Goal: Information Seeking & Learning: Compare options

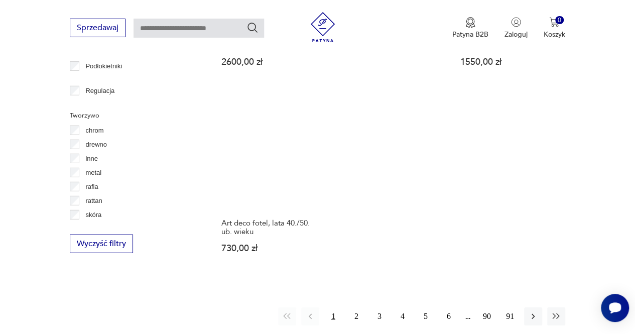
scroll to position [1412, 0]
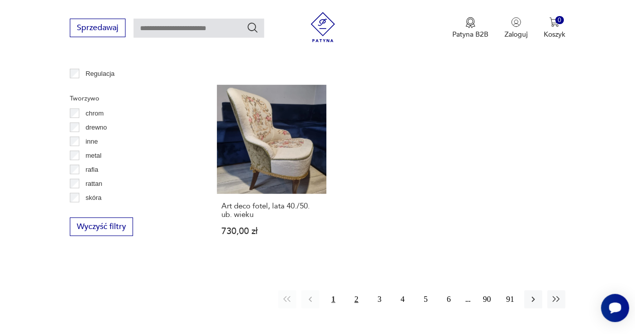
click at [355, 290] on button "2" at bounding box center [356, 299] width 18 height 18
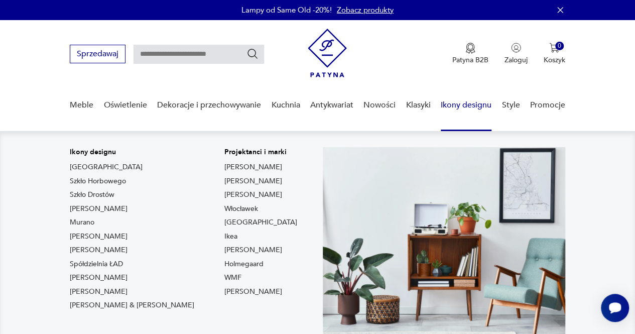
click at [465, 103] on link "Ikony designu" at bounding box center [466, 105] width 51 height 39
click at [466, 102] on link "Ikony designu" at bounding box center [466, 105] width 51 height 39
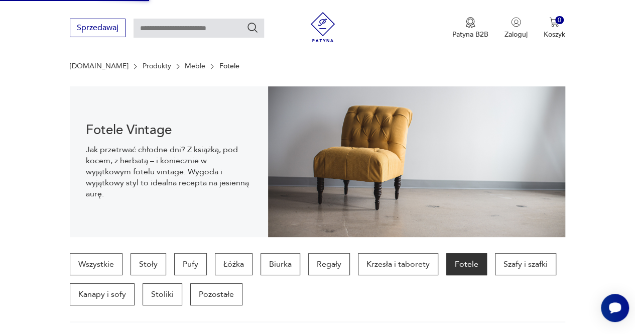
scroll to position [69, 0]
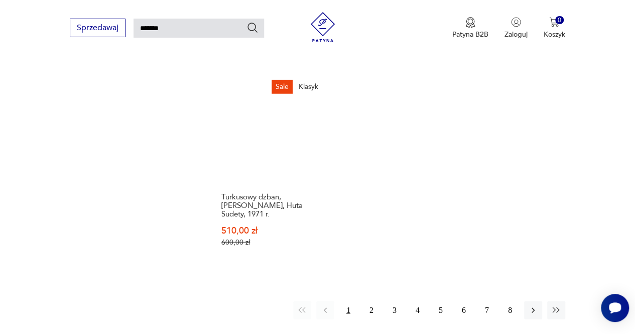
scroll to position [1208, 0]
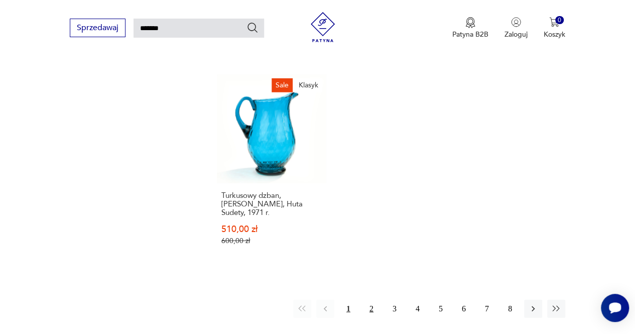
click at [372, 300] on button "2" at bounding box center [371, 309] width 18 height 18
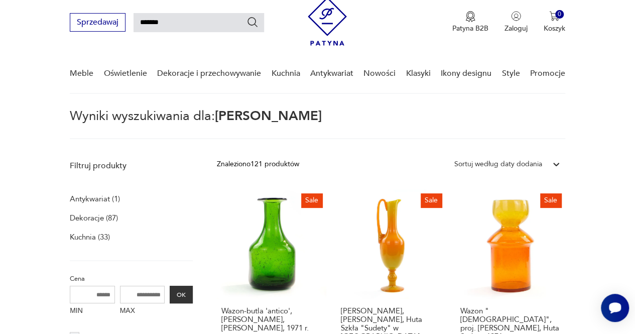
scroll to position [35, 0]
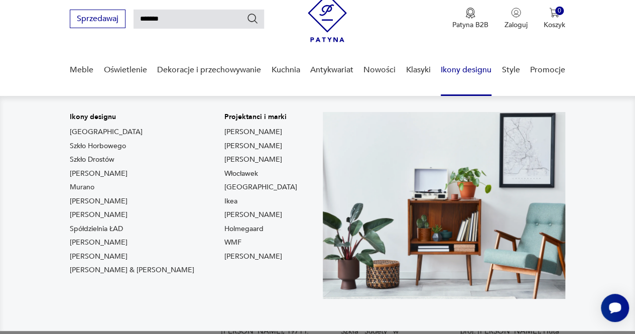
click at [460, 69] on link "Ikony designu" at bounding box center [466, 70] width 51 height 39
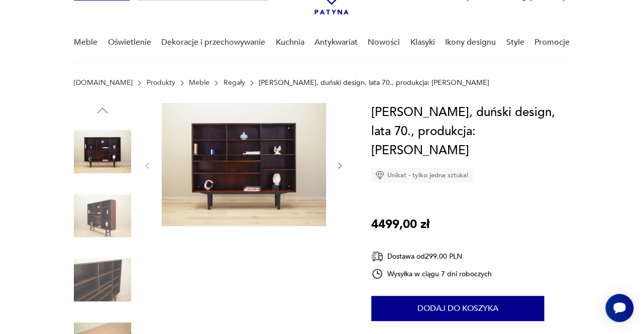
scroll to position [65, 0]
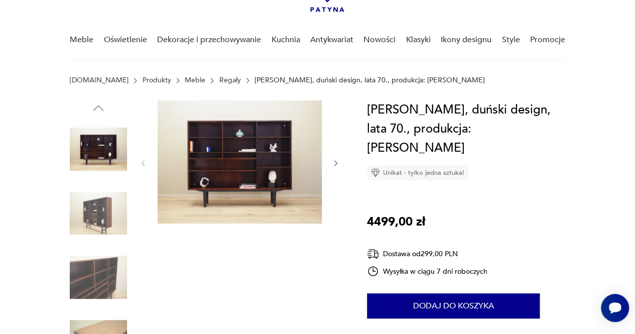
click at [247, 161] on img at bounding box center [240, 161] width 164 height 123
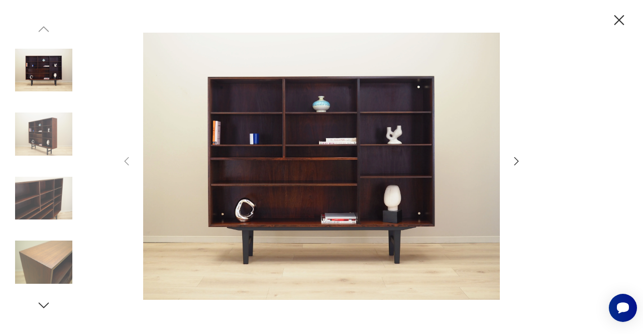
click at [517, 161] on icon "button" at bounding box center [516, 161] width 5 height 8
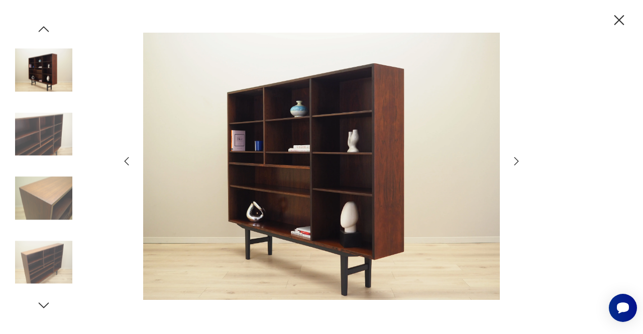
click at [517, 161] on icon "button" at bounding box center [516, 161] width 5 height 8
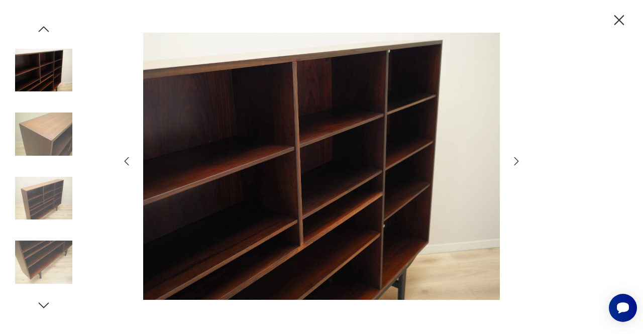
click at [517, 159] on icon "button" at bounding box center [516, 161] width 12 height 12
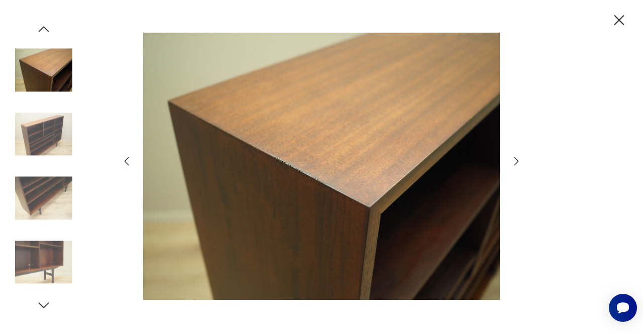
click at [517, 159] on icon "button" at bounding box center [516, 161] width 12 height 12
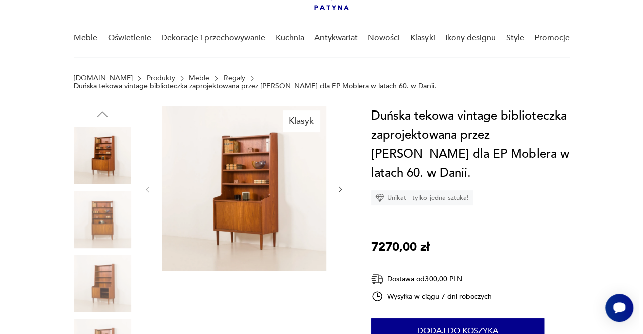
scroll to position [63, 0]
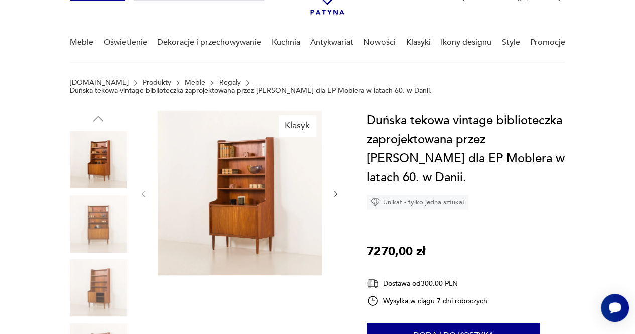
click at [233, 182] on img at bounding box center [240, 193] width 164 height 164
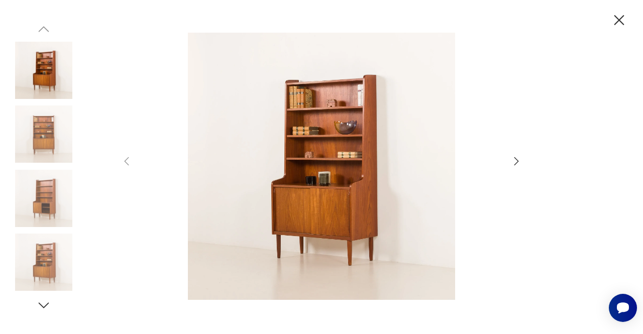
click at [514, 160] on icon "button" at bounding box center [516, 161] width 12 height 12
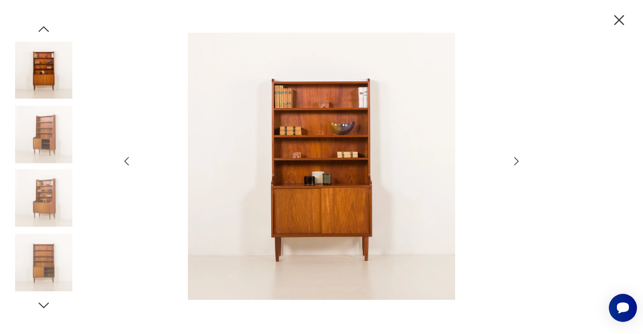
click at [514, 160] on icon "button" at bounding box center [516, 161] width 12 height 12
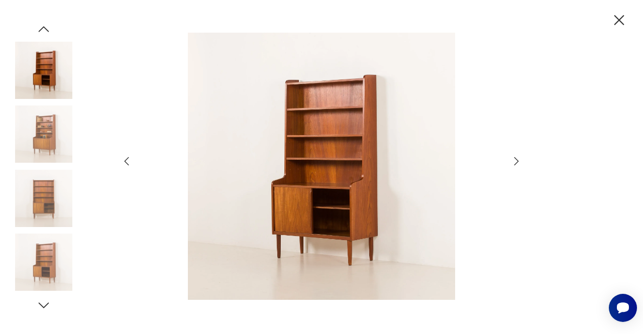
click at [514, 160] on icon "button" at bounding box center [516, 161] width 12 height 12
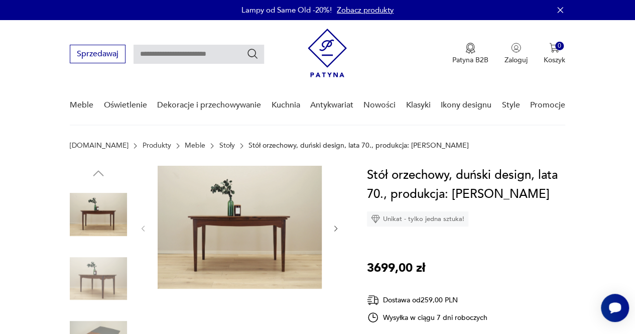
click at [184, 50] on input "text" at bounding box center [199, 54] width 131 height 19
type input "*******"
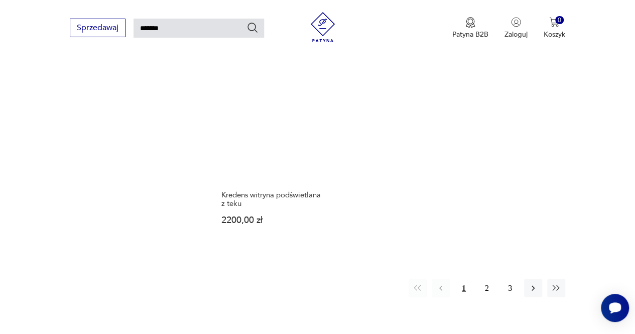
scroll to position [1156, 0]
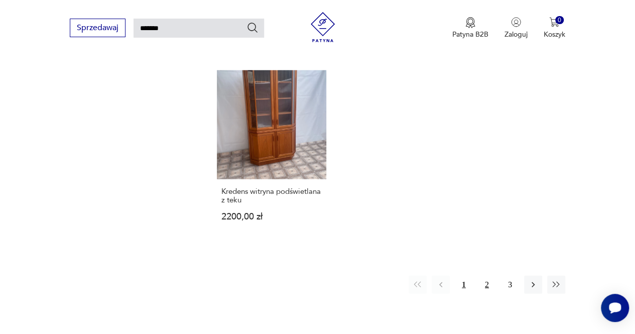
click at [485, 276] on button "2" at bounding box center [487, 285] width 18 height 18
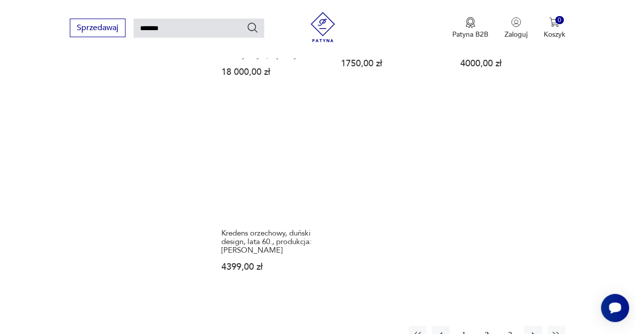
scroll to position [1183, 0]
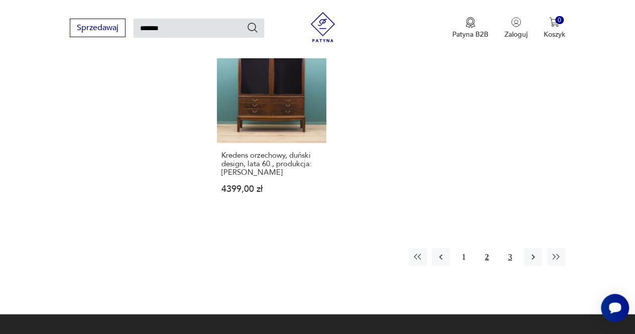
click at [513, 255] on button "3" at bounding box center [510, 257] width 18 height 18
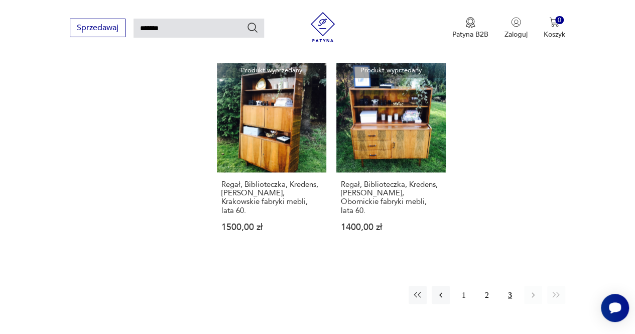
scroll to position [754, 0]
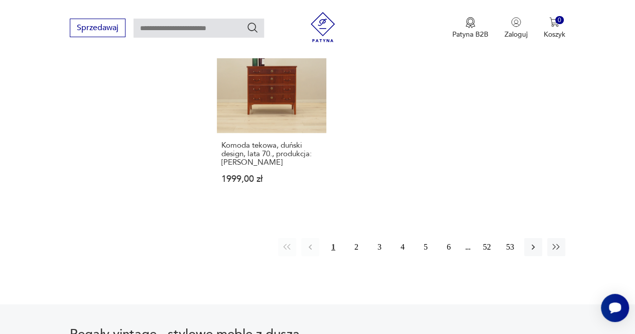
scroll to position [1589, 0]
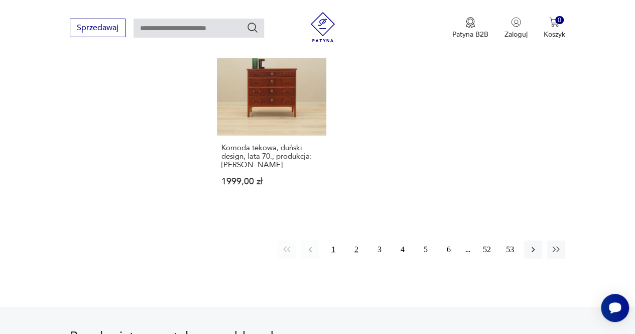
click at [354, 240] on button "2" at bounding box center [356, 249] width 18 height 18
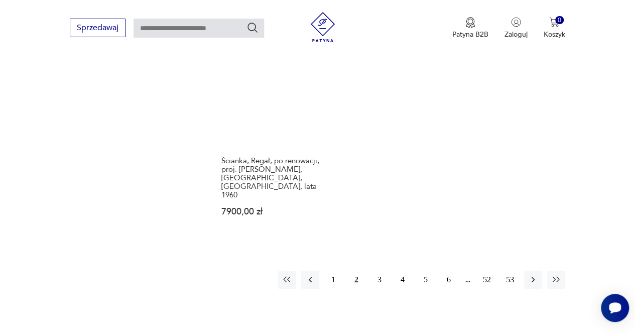
scroll to position [1429, 0]
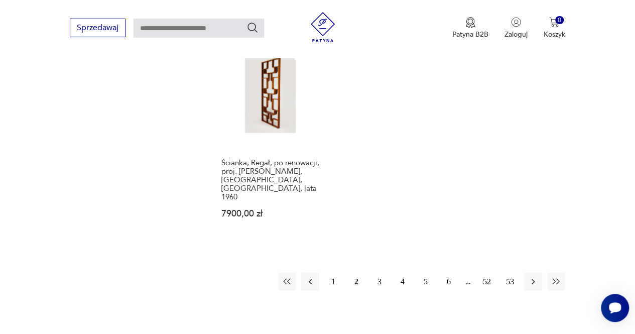
click at [381, 273] on button "3" at bounding box center [379, 282] width 18 height 18
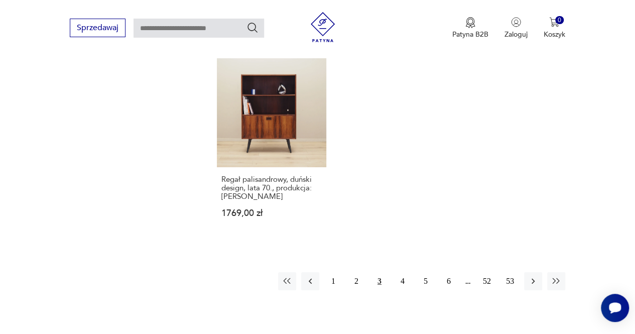
scroll to position [1468, 0]
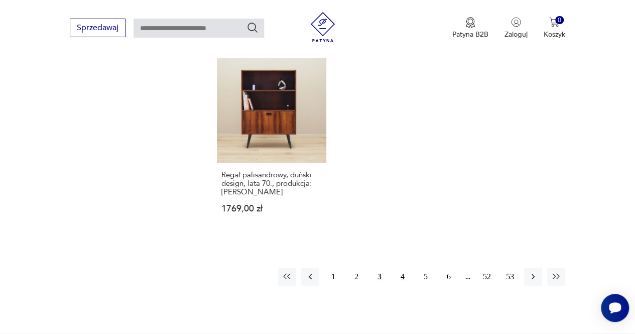
click at [406, 268] on button "4" at bounding box center [403, 277] width 18 height 18
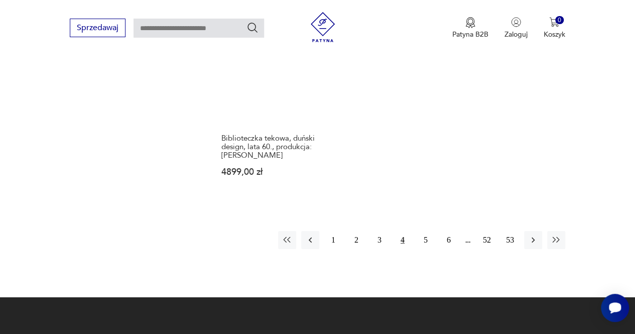
scroll to position [1515, 0]
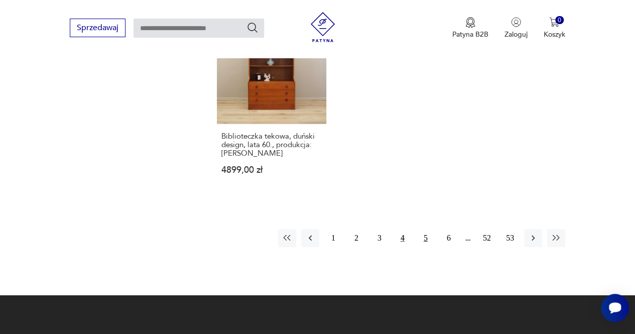
click at [419, 229] on button "5" at bounding box center [426, 238] width 18 height 18
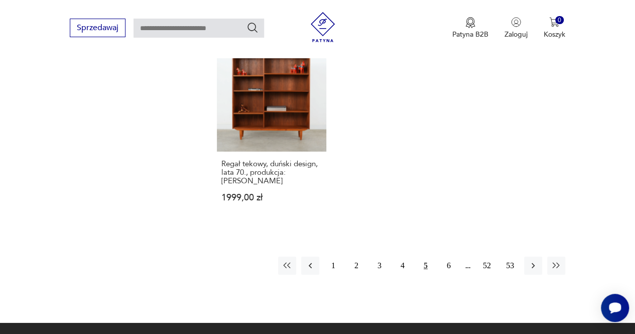
scroll to position [1452, 0]
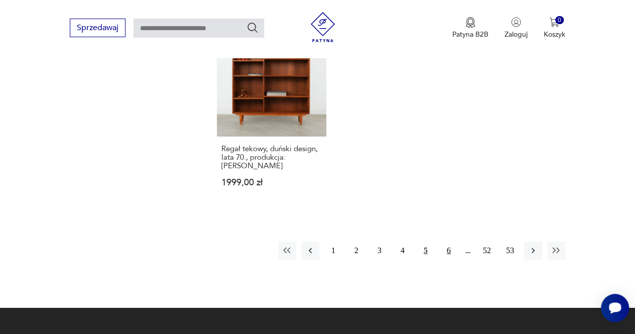
click at [451, 241] on button "6" at bounding box center [449, 250] width 18 height 18
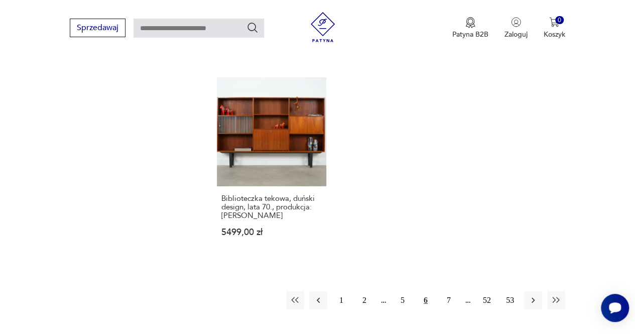
scroll to position [1376, 0]
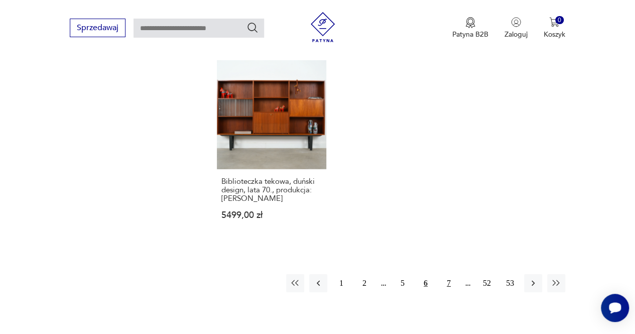
click at [453, 286] on button "7" at bounding box center [449, 283] width 18 height 18
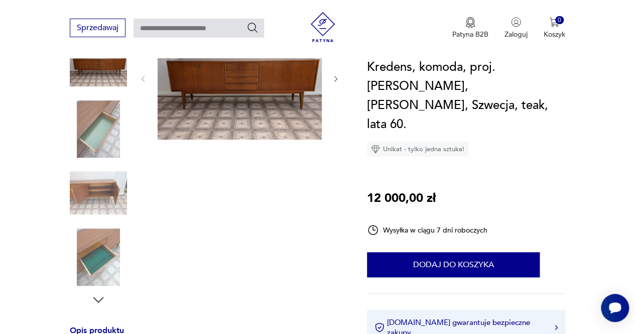
scroll to position [145, 0]
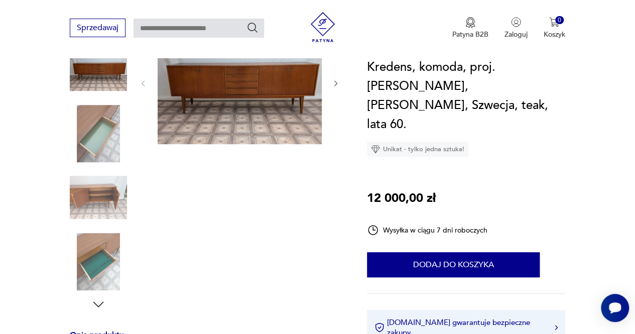
click at [232, 84] on img at bounding box center [240, 82] width 164 height 123
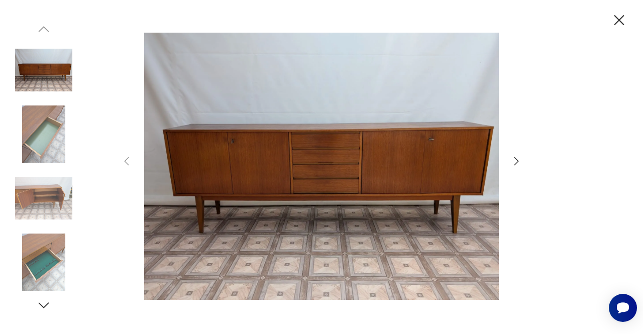
click at [515, 158] on icon "button" at bounding box center [516, 161] width 5 height 8
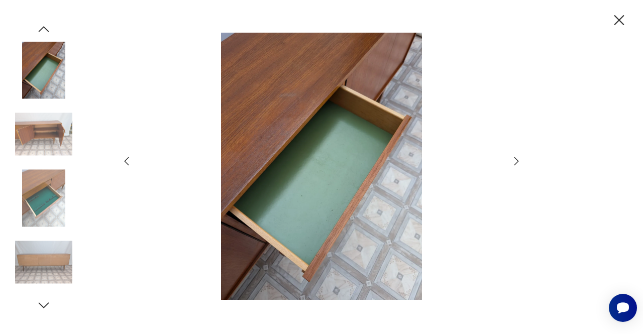
click at [511, 159] on div at bounding box center [321, 167] width 402 height 269
click at [516, 159] on icon "button" at bounding box center [516, 161] width 5 height 8
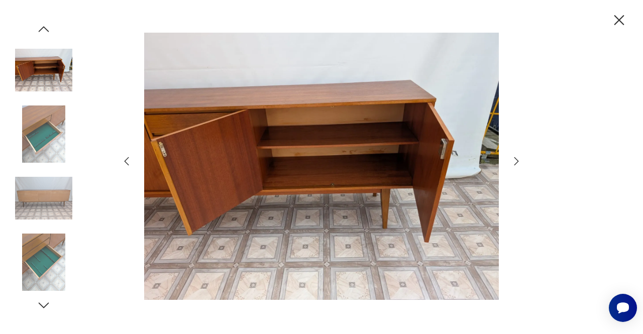
click at [516, 159] on icon "button" at bounding box center [516, 161] width 5 height 8
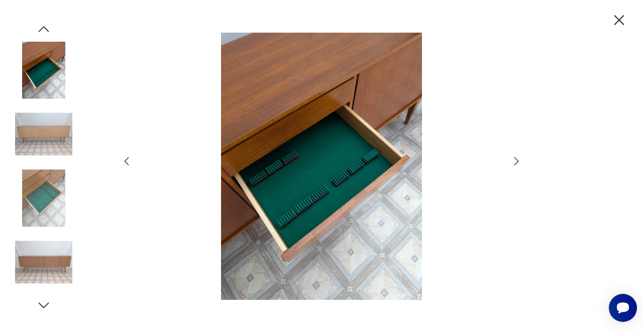
click at [516, 159] on icon "button" at bounding box center [516, 161] width 5 height 8
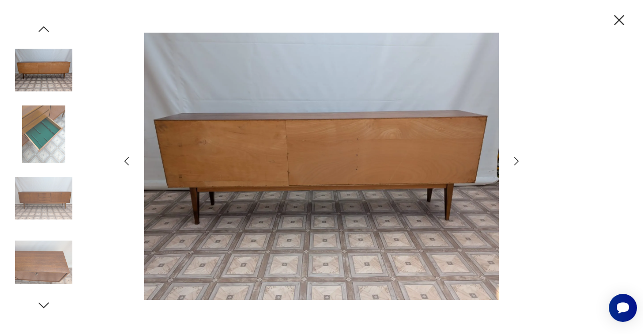
click at [516, 159] on icon "button" at bounding box center [516, 161] width 5 height 8
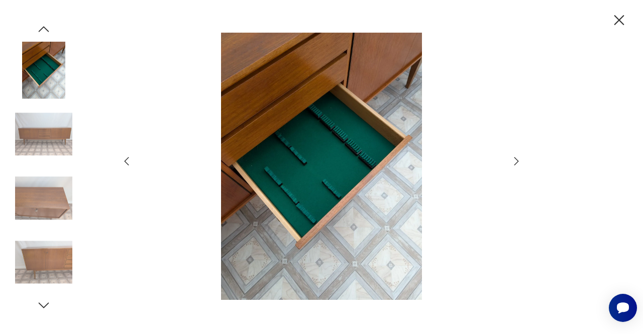
click at [516, 159] on icon "button" at bounding box center [516, 161] width 5 height 8
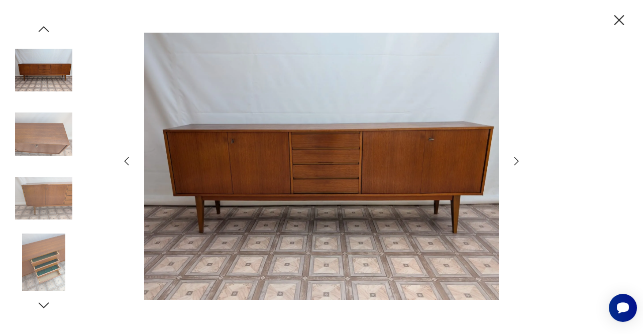
click at [615, 26] on icon "button" at bounding box center [619, 21] width 18 height 18
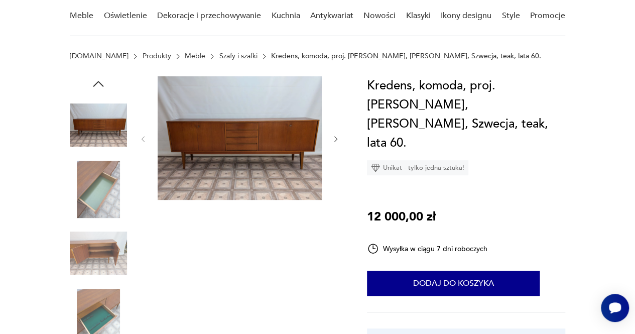
scroll to position [87, 0]
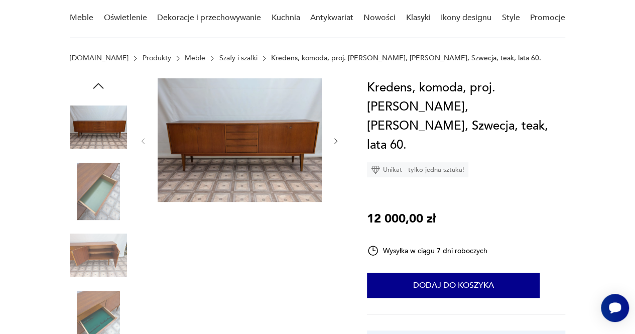
click at [213, 153] on img at bounding box center [240, 139] width 164 height 123
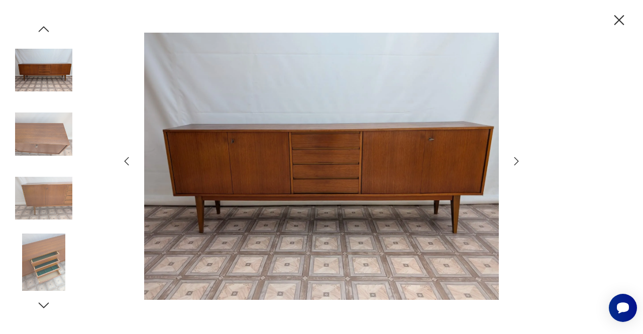
click at [522, 158] on icon "button" at bounding box center [516, 161] width 12 height 12
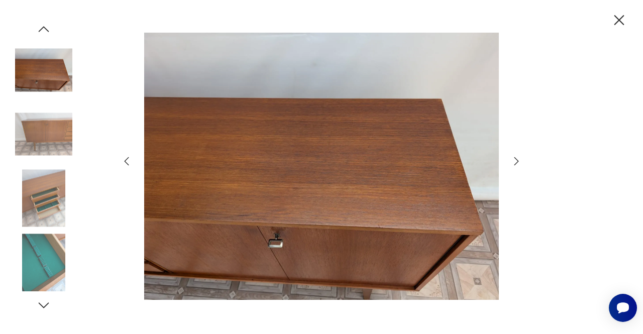
click at [522, 158] on icon "button" at bounding box center [516, 161] width 12 height 12
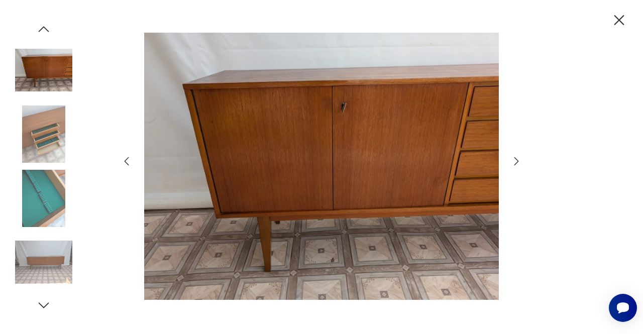
click at [522, 158] on icon "button" at bounding box center [516, 161] width 12 height 12
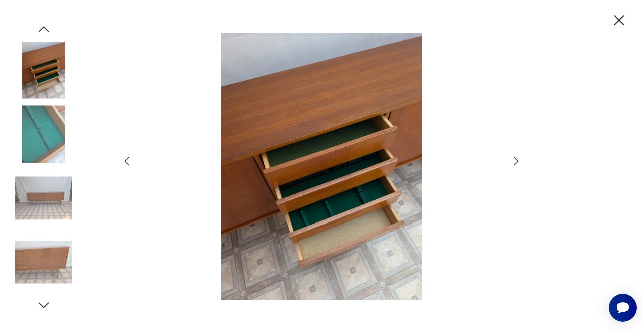
click at [522, 158] on icon "button" at bounding box center [516, 161] width 12 height 12
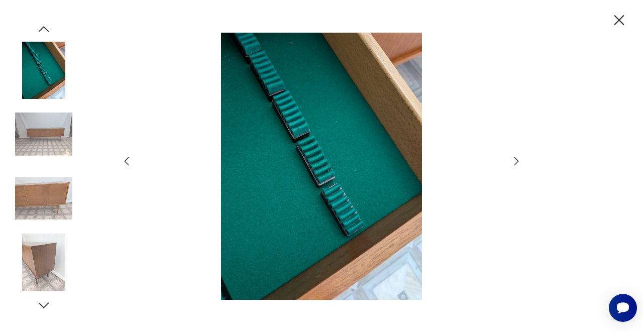
click at [522, 158] on icon "button" at bounding box center [516, 161] width 12 height 12
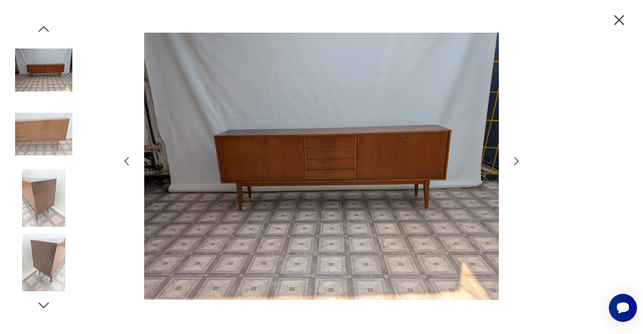
click at [614, 25] on icon "button" at bounding box center [619, 20] width 10 height 10
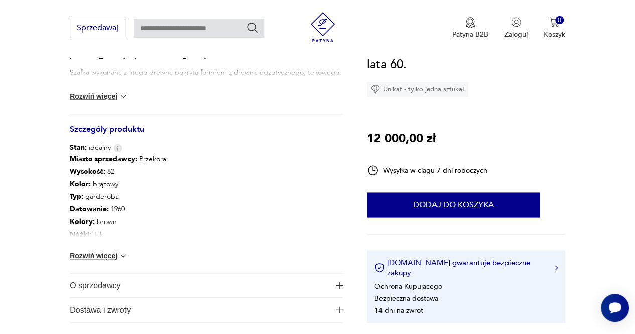
scroll to position [482, 0]
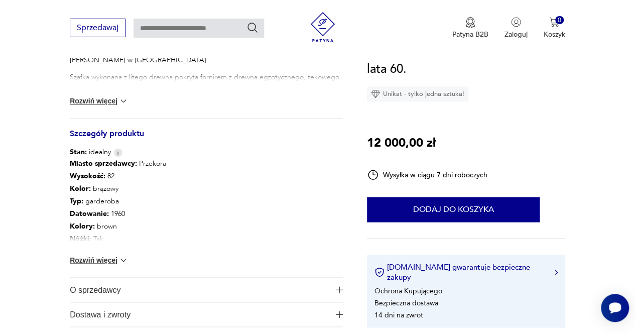
click at [98, 260] on button "Rozwiń więcej" at bounding box center [99, 260] width 58 height 10
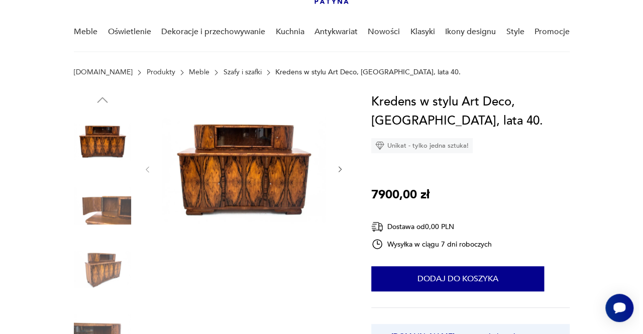
scroll to position [82, 0]
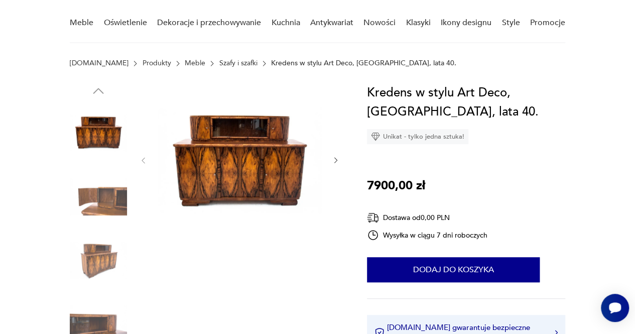
click at [237, 168] on img at bounding box center [240, 159] width 164 height 152
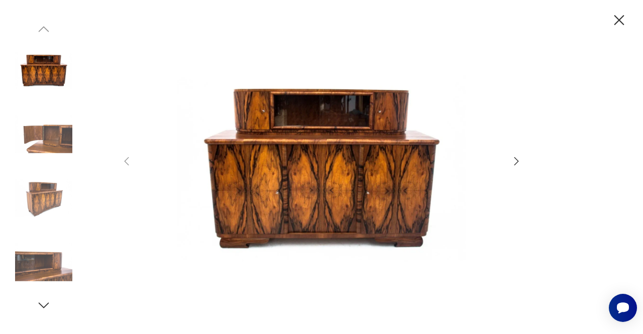
click at [517, 157] on icon "button" at bounding box center [516, 161] width 12 height 12
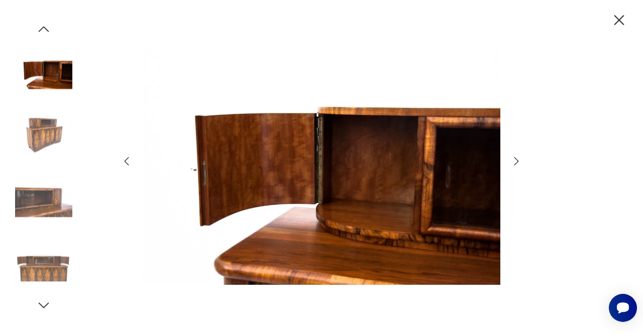
click at [517, 157] on icon "button" at bounding box center [516, 161] width 12 height 12
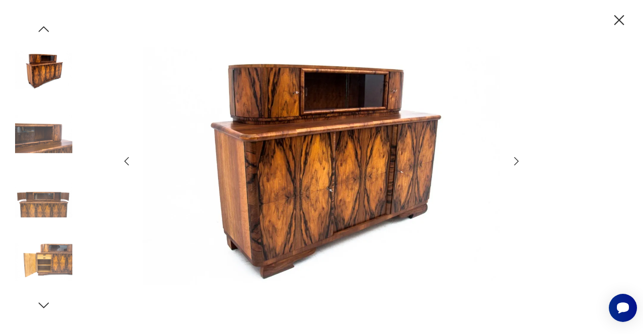
click at [517, 157] on icon "button" at bounding box center [516, 161] width 12 height 12
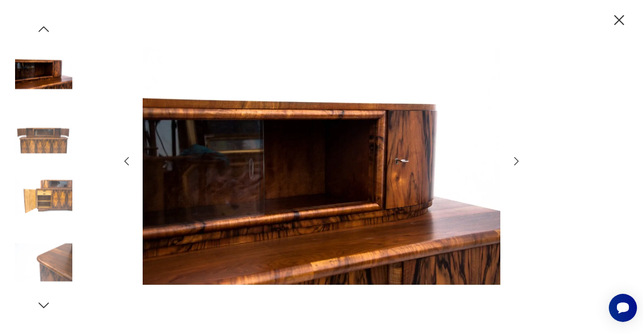
click at [515, 160] on icon "button" at bounding box center [516, 161] width 12 height 12
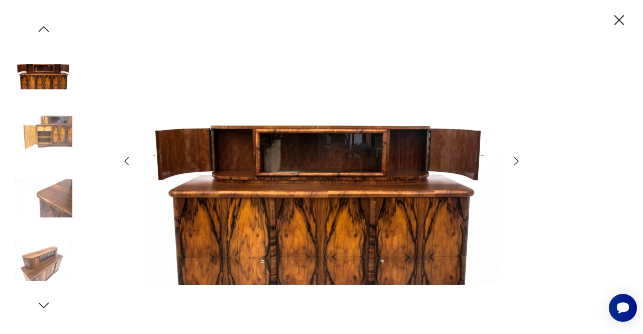
click at [515, 160] on icon "button" at bounding box center [516, 161] width 12 height 12
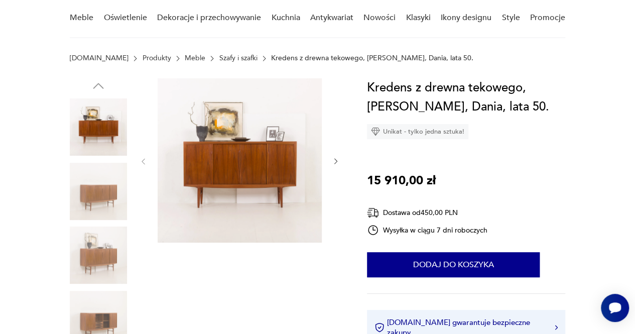
scroll to position [105, 0]
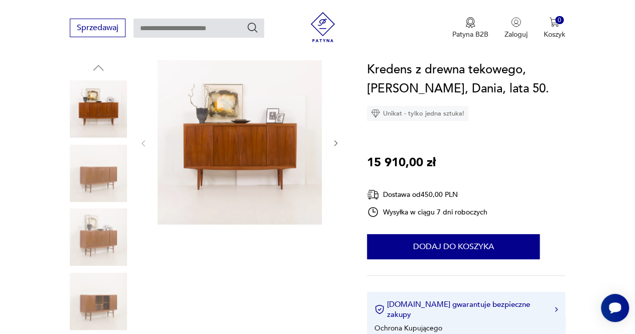
click at [241, 141] on img at bounding box center [240, 142] width 164 height 164
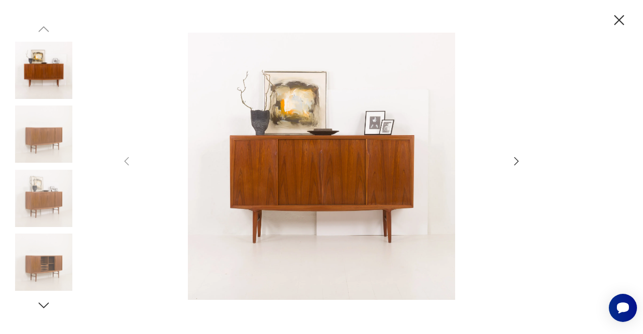
click at [515, 160] on icon "button" at bounding box center [516, 161] width 12 height 12
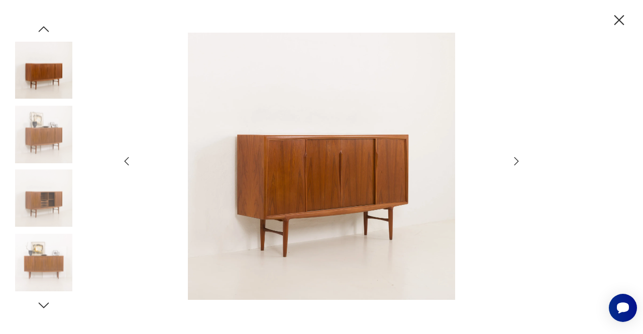
click at [515, 160] on icon "button" at bounding box center [516, 161] width 12 height 12
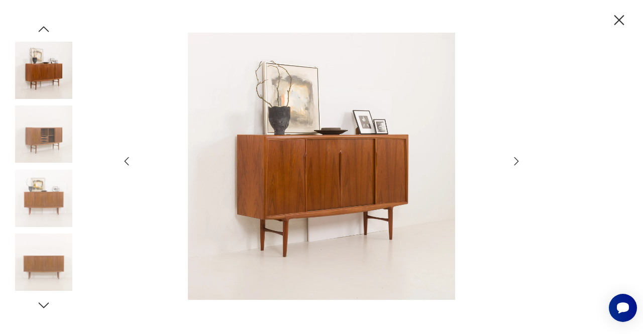
click at [515, 160] on icon "button" at bounding box center [516, 161] width 12 height 12
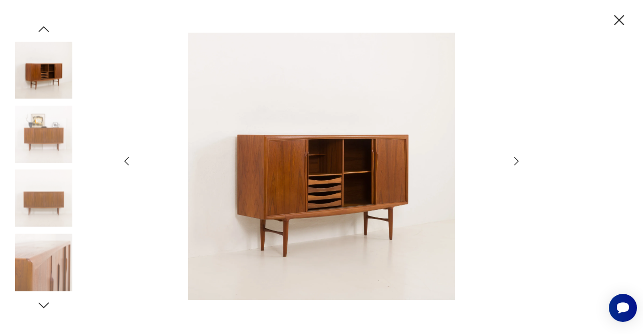
click at [519, 160] on icon "button" at bounding box center [516, 161] width 12 height 12
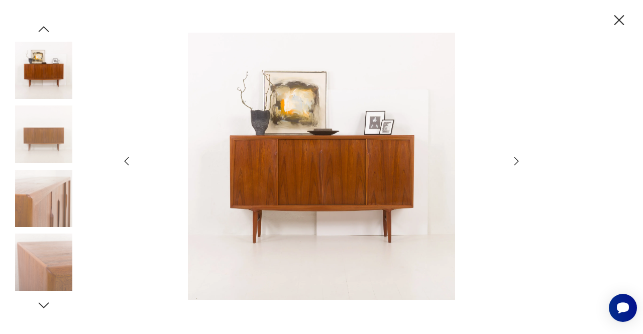
click at [519, 160] on icon "button" at bounding box center [516, 161] width 12 height 12
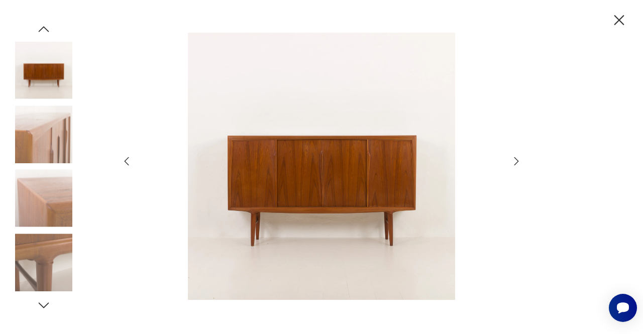
click at [519, 160] on icon "button" at bounding box center [516, 161] width 12 height 12
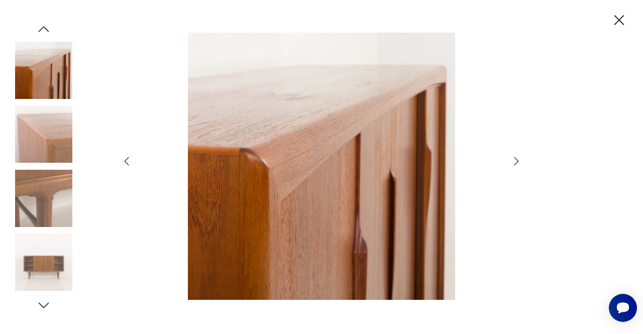
click at [519, 169] on div at bounding box center [321, 167] width 402 height 269
click at [516, 159] on icon "button" at bounding box center [516, 161] width 12 height 12
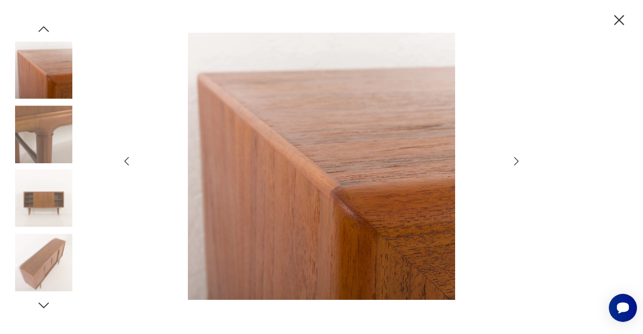
click at [516, 159] on icon "button" at bounding box center [516, 161] width 12 height 12
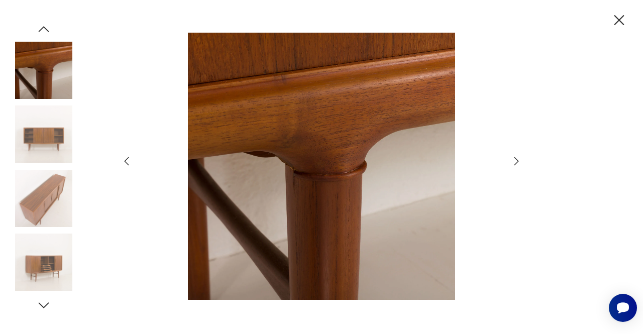
click at [516, 159] on icon "button" at bounding box center [516, 161] width 12 height 12
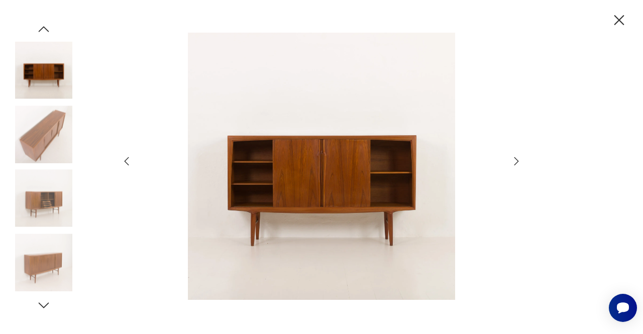
click at [516, 159] on icon "button" at bounding box center [516, 161] width 12 height 12
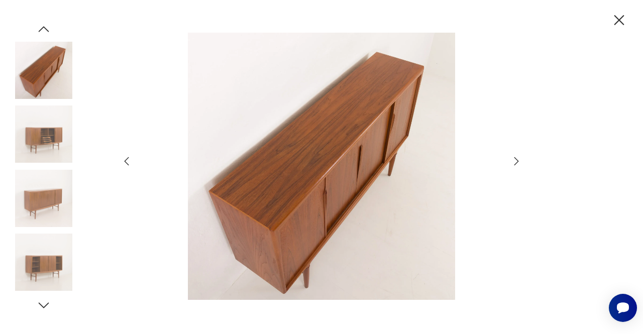
click at [516, 159] on icon "button" at bounding box center [516, 161] width 12 height 12
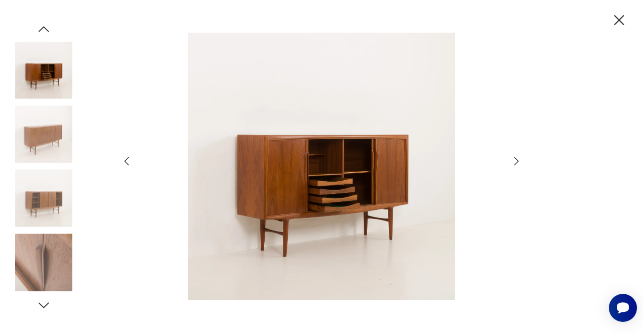
click at [516, 159] on icon "button" at bounding box center [516, 161] width 12 height 12
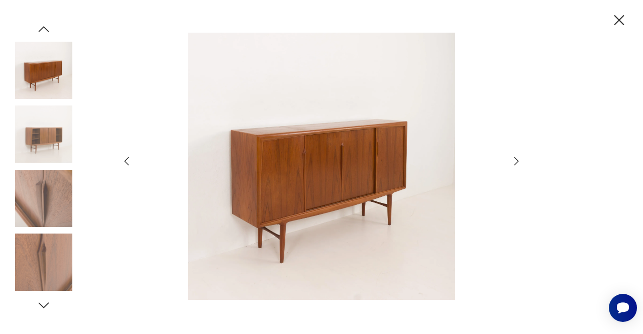
click at [516, 159] on icon "button" at bounding box center [516, 161] width 12 height 12
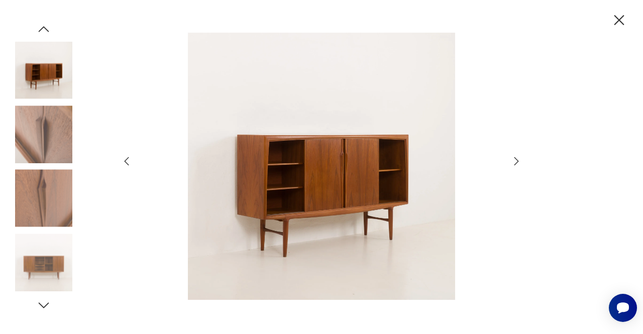
click at [516, 159] on icon "button" at bounding box center [516, 161] width 12 height 12
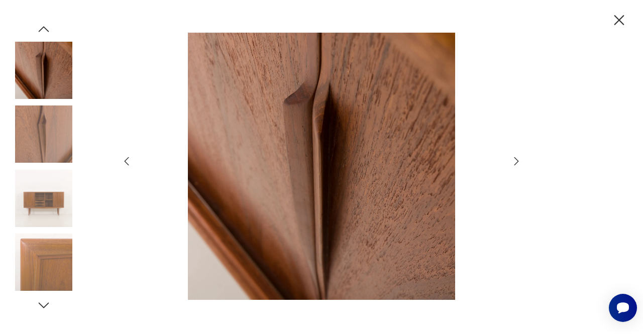
click at [516, 159] on icon "button" at bounding box center [516, 161] width 12 height 12
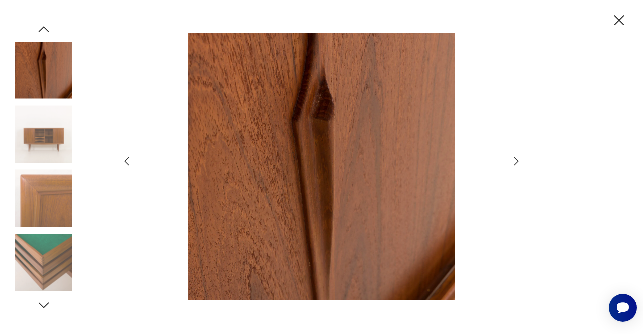
click at [516, 159] on icon "button" at bounding box center [516, 161] width 12 height 12
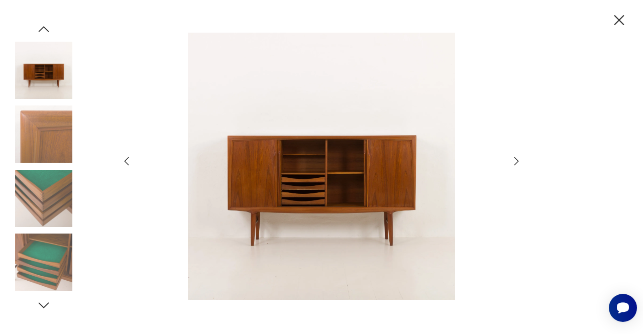
click at [516, 159] on icon "button" at bounding box center [516, 161] width 12 height 12
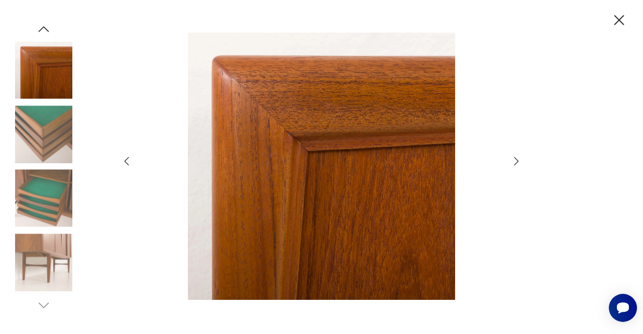
click at [516, 159] on icon "button" at bounding box center [516, 161] width 12 height 12
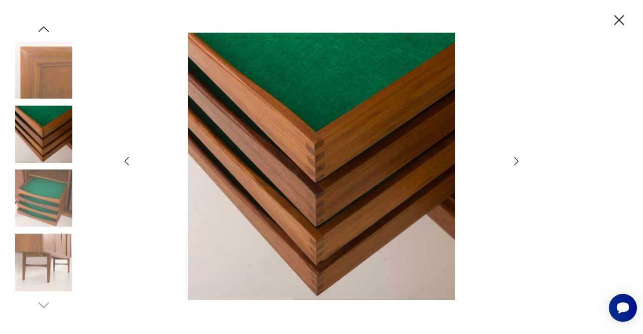
click at [516, 159] on icon "button" at bounding box center [516, 161] width 12 height 12
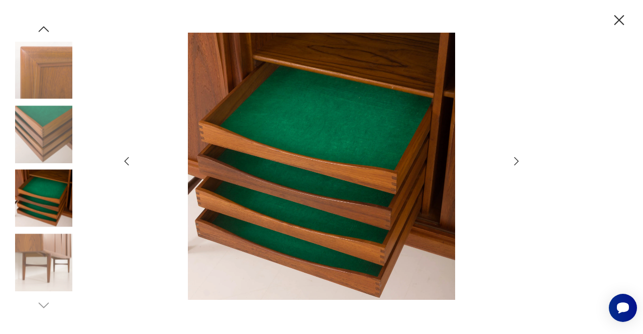
click at [516, 159] on icon "button" at bounding box center [516, 161] width 12 height 12
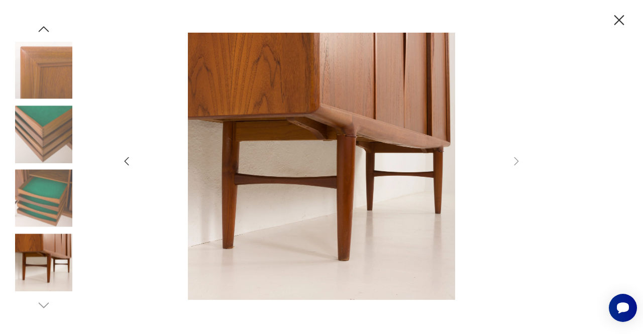
click at [618, 25] on icon "button" at bounding box center [619, 21] width 18 height 18
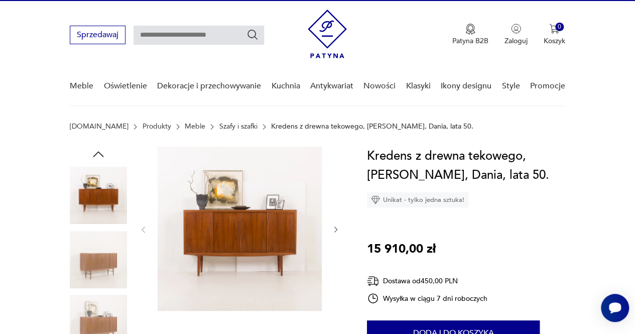
scroll to position [0, 0]
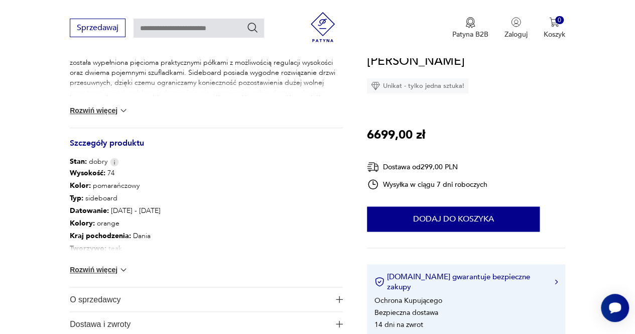
scroll to position [477, 0]
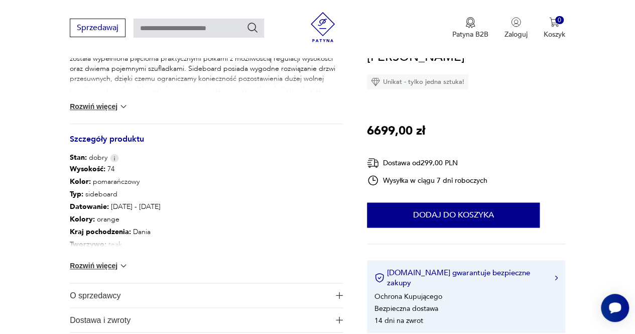
click at [95, 267] on button "Rozwiń więcej" at bounding box center [99, 266] width 58 height 10
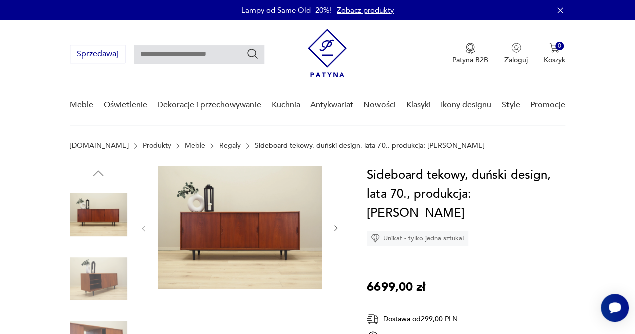
scroll to position [55, 0]
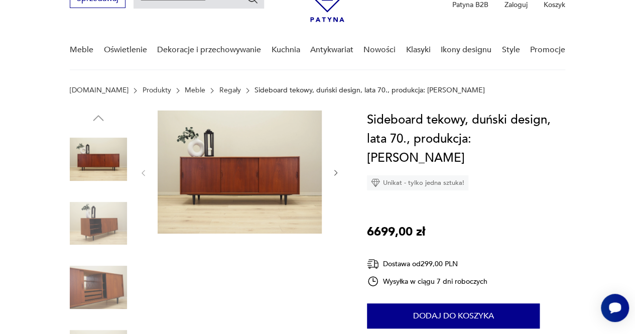
click at [253, 173] on img at bounding box center [240, 171] width 164 height 123
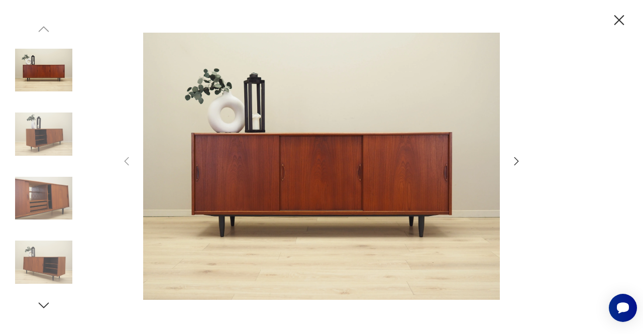
click at [514, 161] on icon "button" at bounding box center [516, 161] width 12 height 12
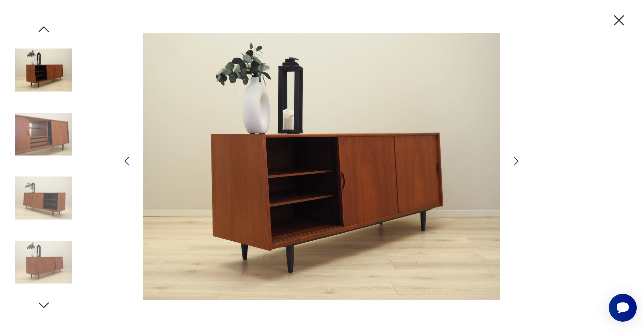
click at [514, 161] on icon "button" at bounding box center [516, 161] width 12 height 12
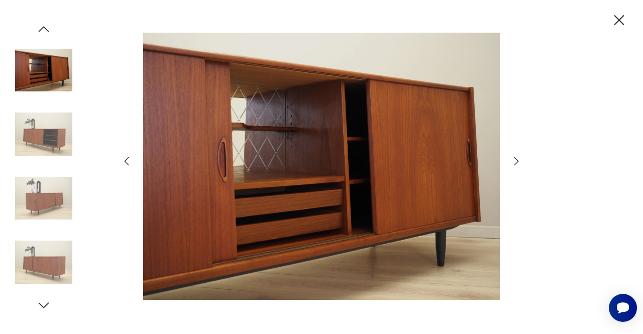
click at [514, 161] on icon "button" at bounding box center [516, 161] width 12 height 12
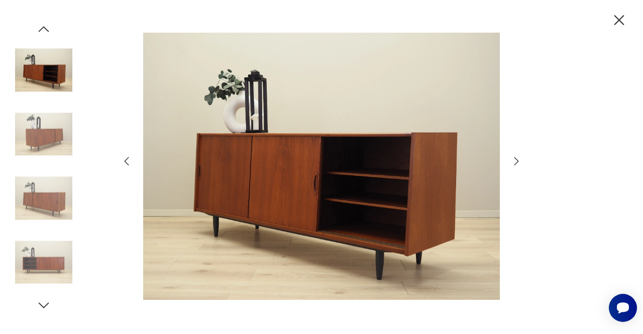
click at [514, 161] on icon "button" at bounding box center [516, 161] width 12 height 12
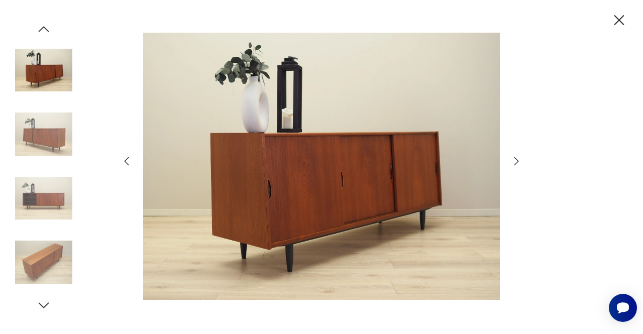
click at [514, 161] on icon "button" at bounding box center [516, 161] width 12 height 12
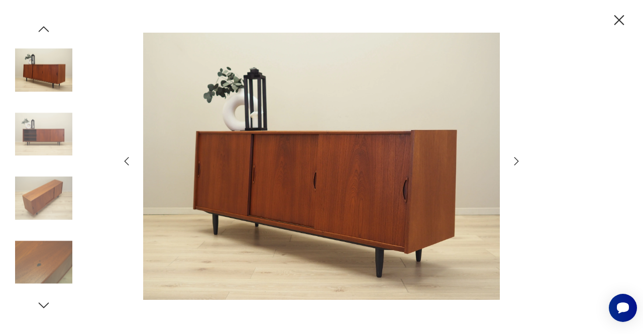
click at [514, 161] on icon "button" at bounding box center [516, 161] width 12 height 12
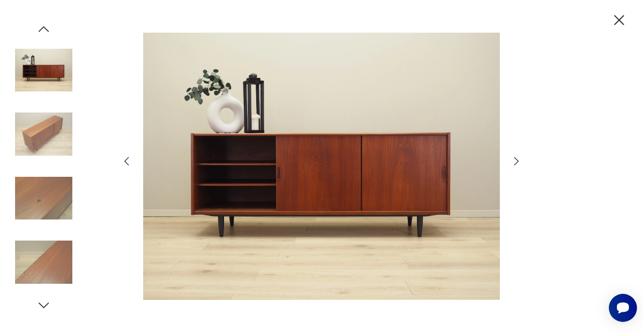
click at [514, 161] on icon "button" at bounding box center [516, 161] width 12 height 12
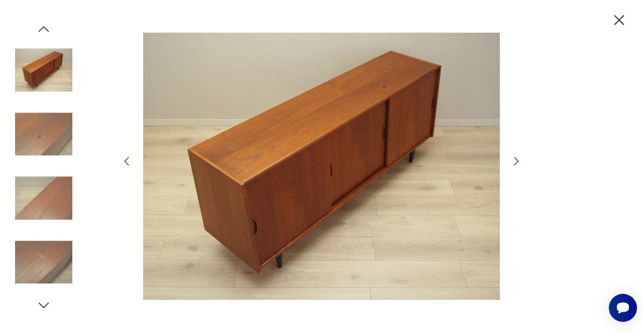
click at [514, 161] on icon "button" at bounding box center [516, 161] width 12 height 12
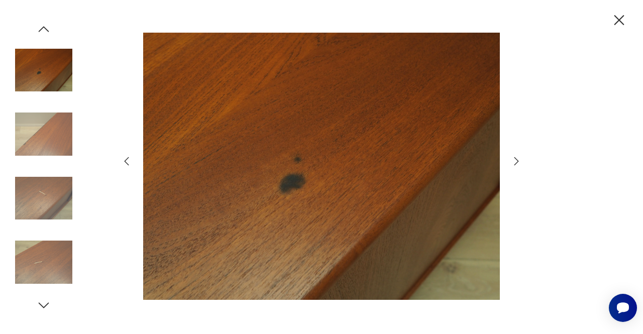
click at [514, 161] on icon "button" at bounding box center [516, 161] width 12 height 12
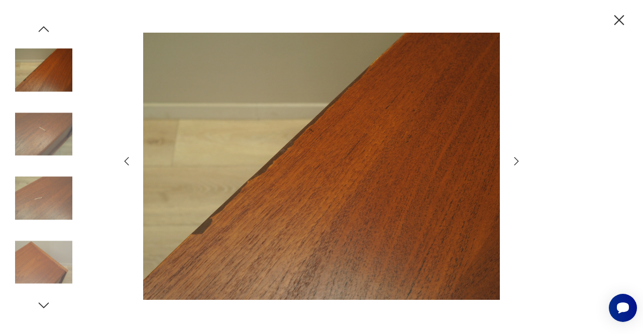
click at [514, 161] on icon "button" at bounding box center [516, 161] width 12 height 12
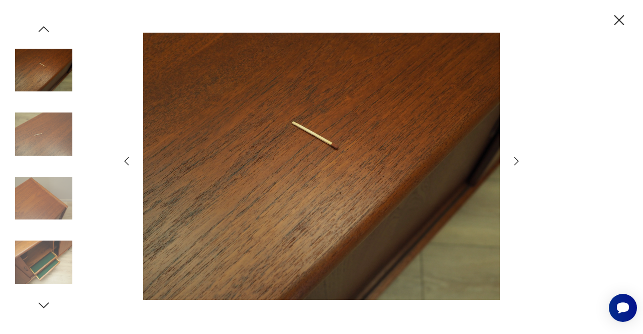
click at [514, 161] on icon "button" at bounding box center [516, 161] width 12 height 12
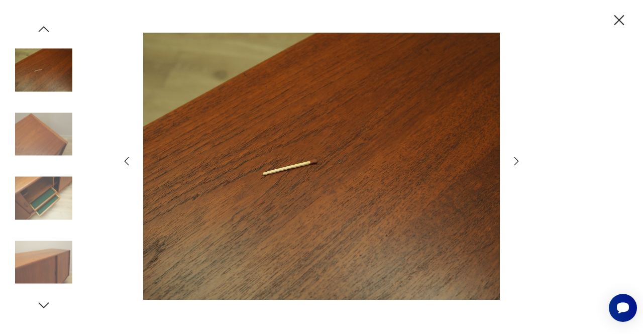
click at [514, 161] on icon "button" at bounding box center [516, 161] width 12 height 12
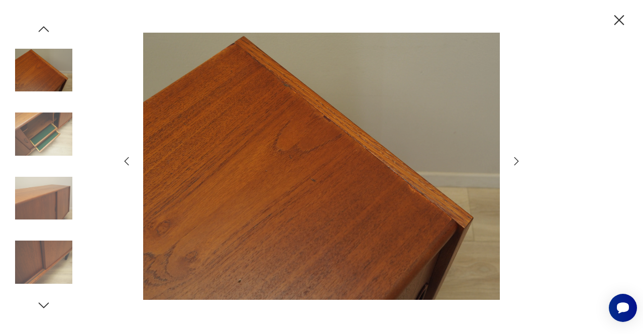
click at [514, 161] on icon "button" at bounding box center [516, 161] width 12 height 12
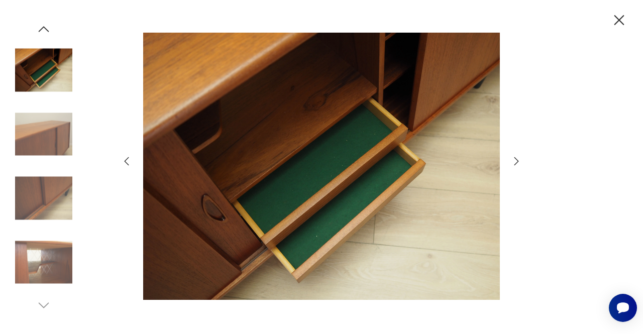
click at [514, 161] on icon "button" at bounding box center [516, 161] width 12 height 12
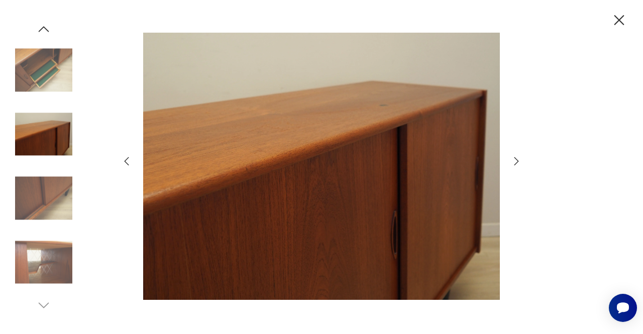
click at [514, 161] on icon "button" at bounding box center [516, 161] width 12 height 12
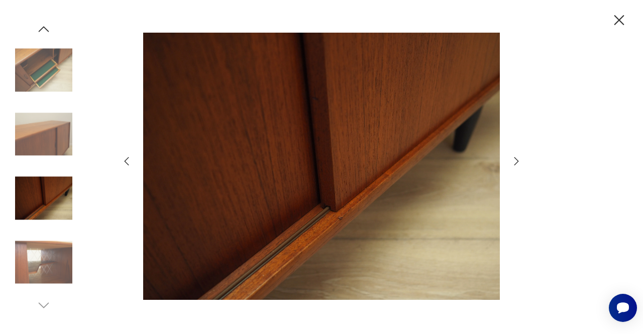
click at [514, 161] on icon "button" at bounding box center [516, 161] width 12 height 12
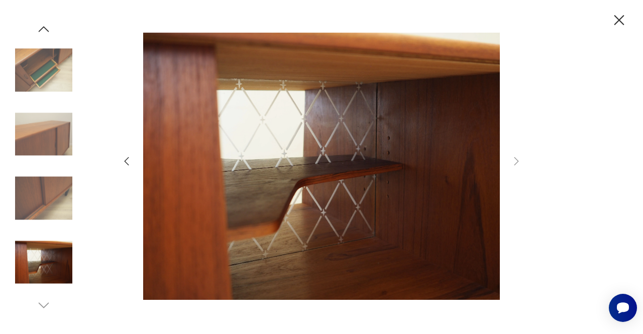
click at [616, 25] on icon "button" at bounding box center [619, 21] width 18 height 18
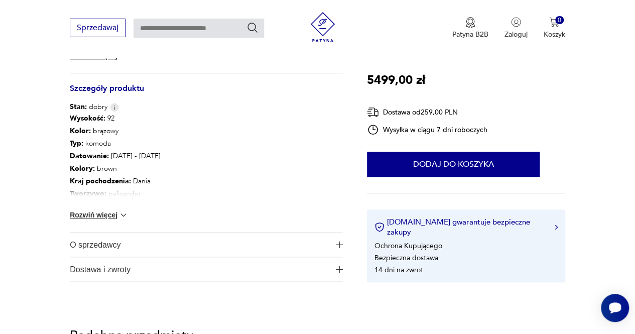
scroll to position [479, 0]
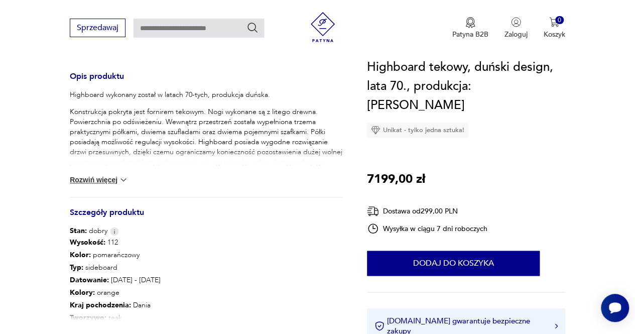
scroll to position [406, 0]
